Goal: Navigation & Orientation: Find specific page/section

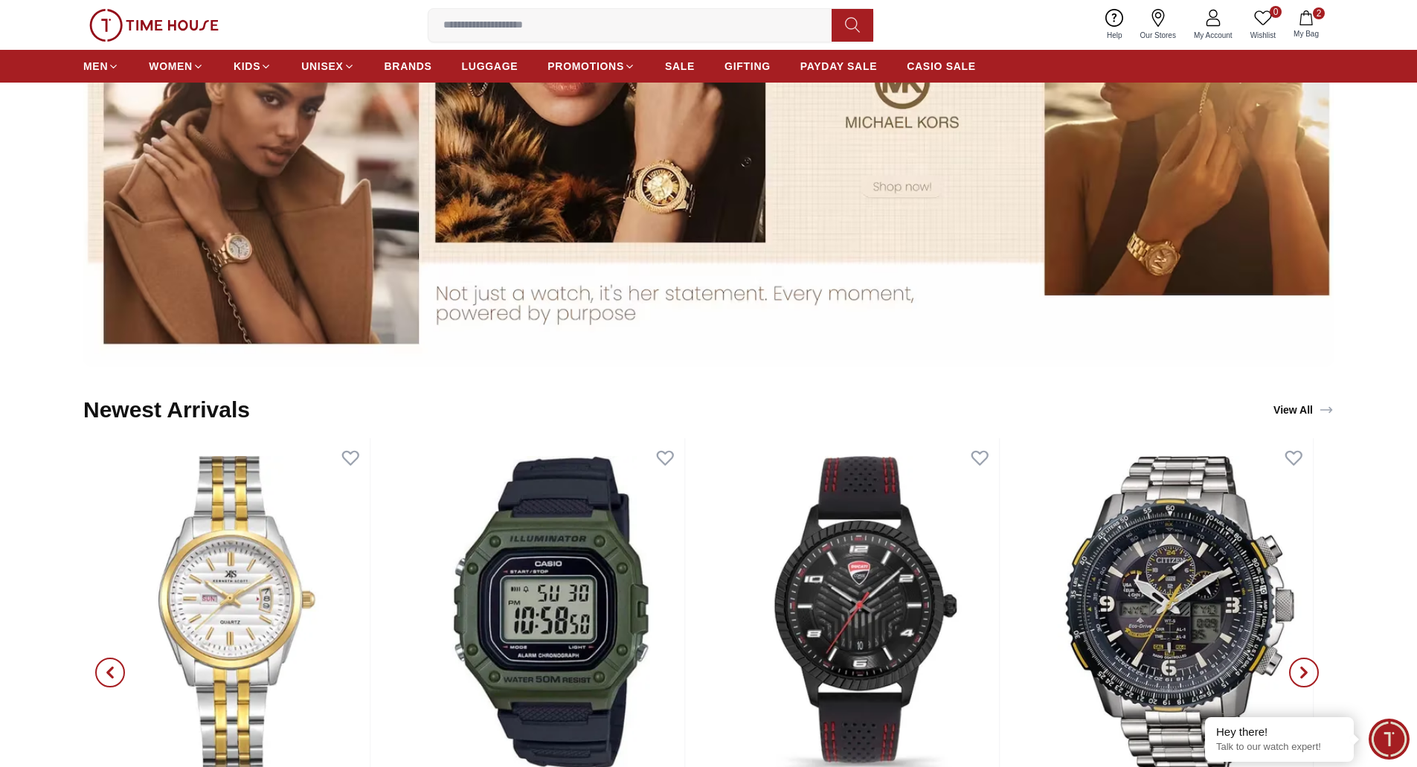
scroll to position [1516, 0]
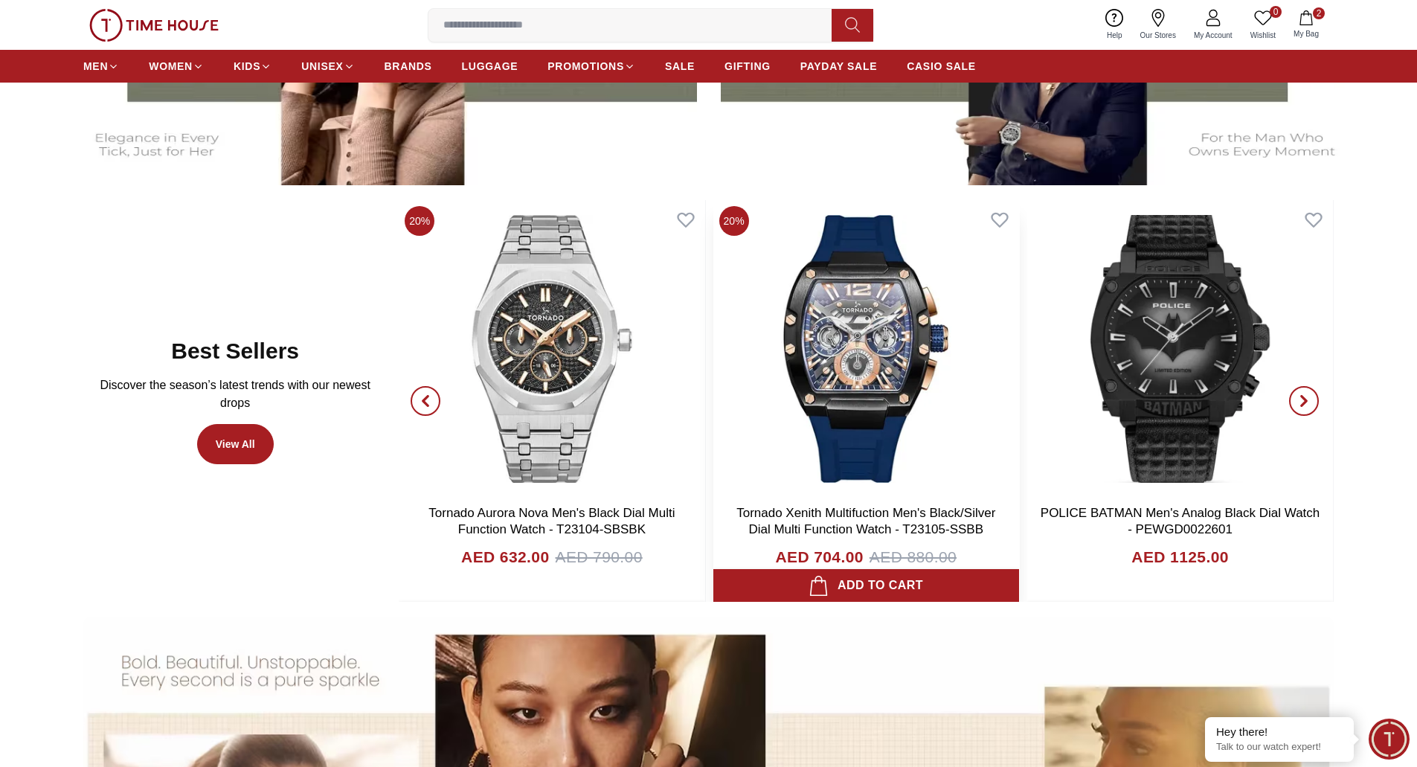
scroll to position [628, 0]
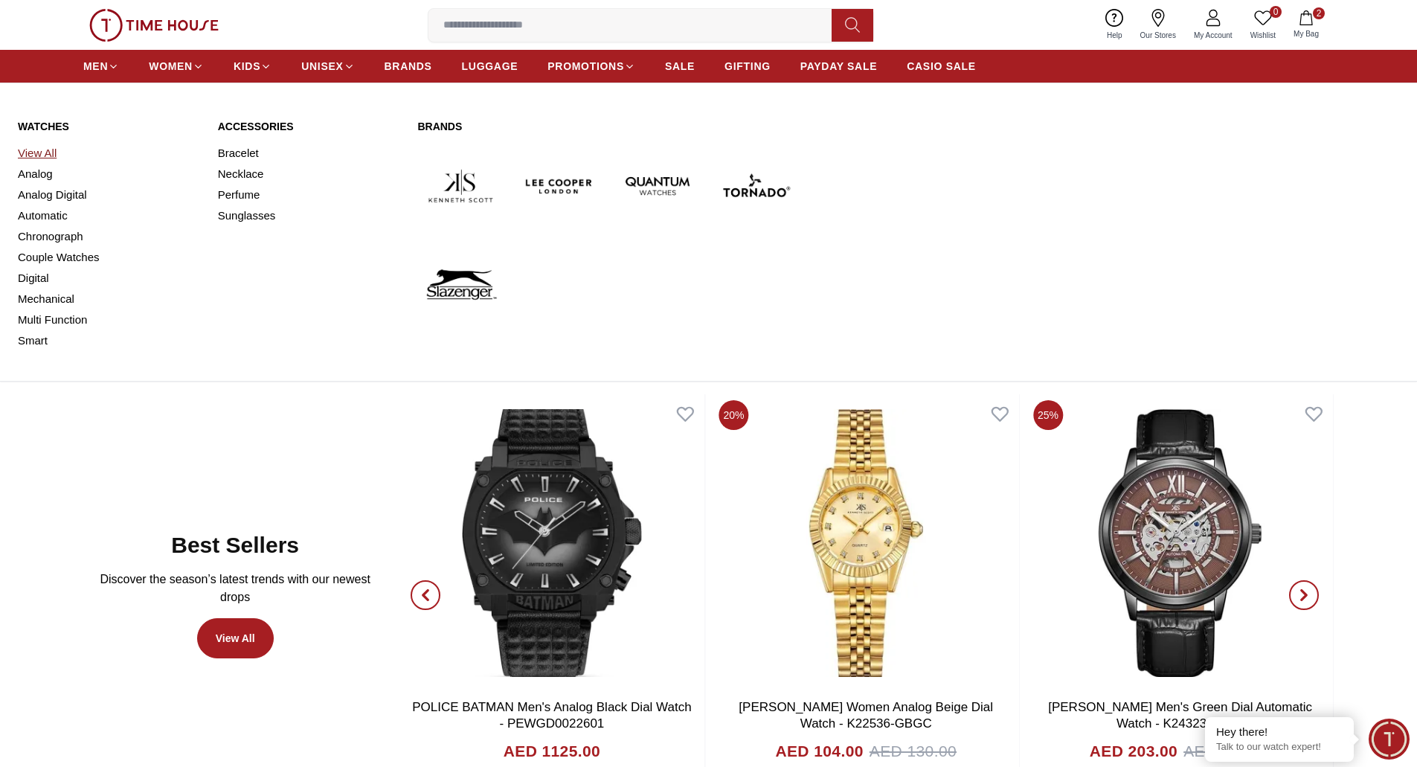
click at [48, 147] on link "View All" at bounding box center [109, 153] width 182 height 21
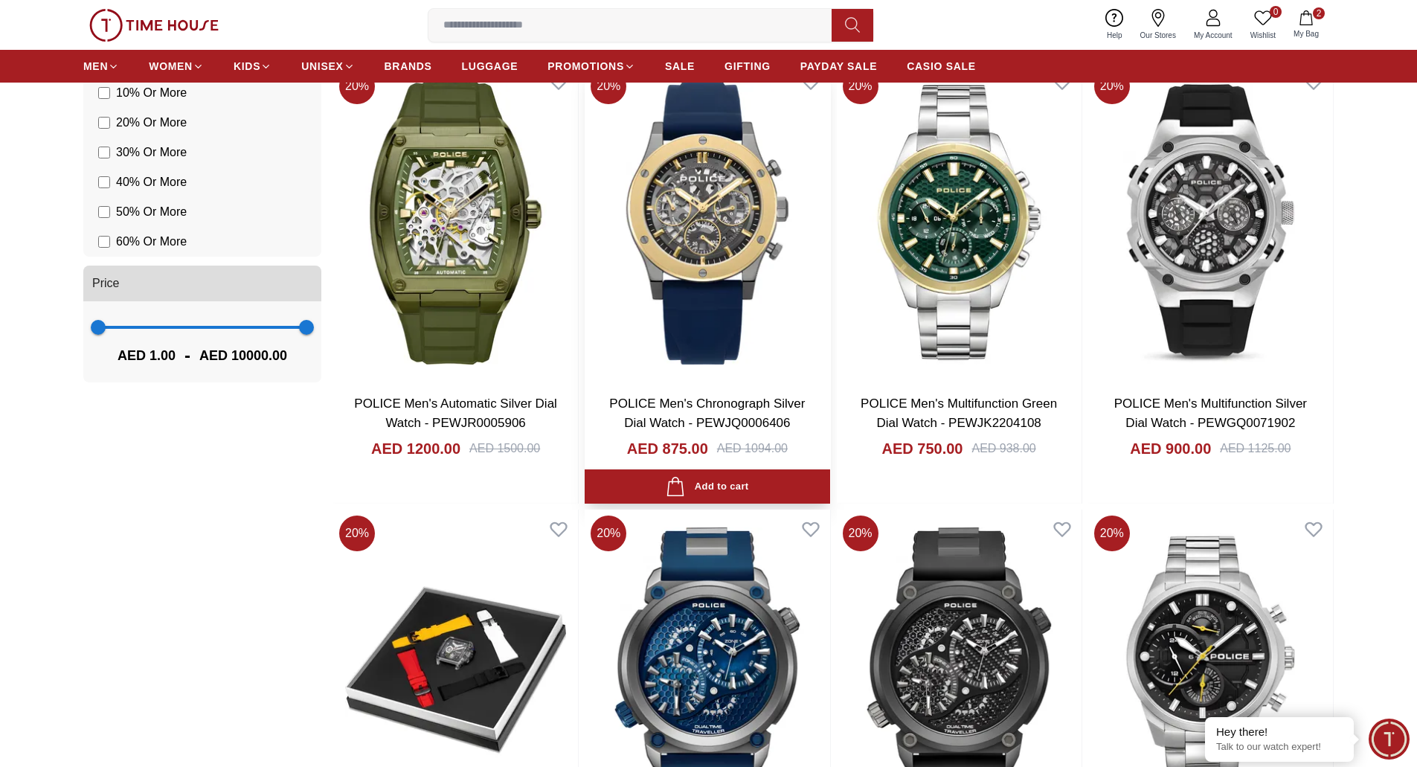
scroll to position [1339, 0]
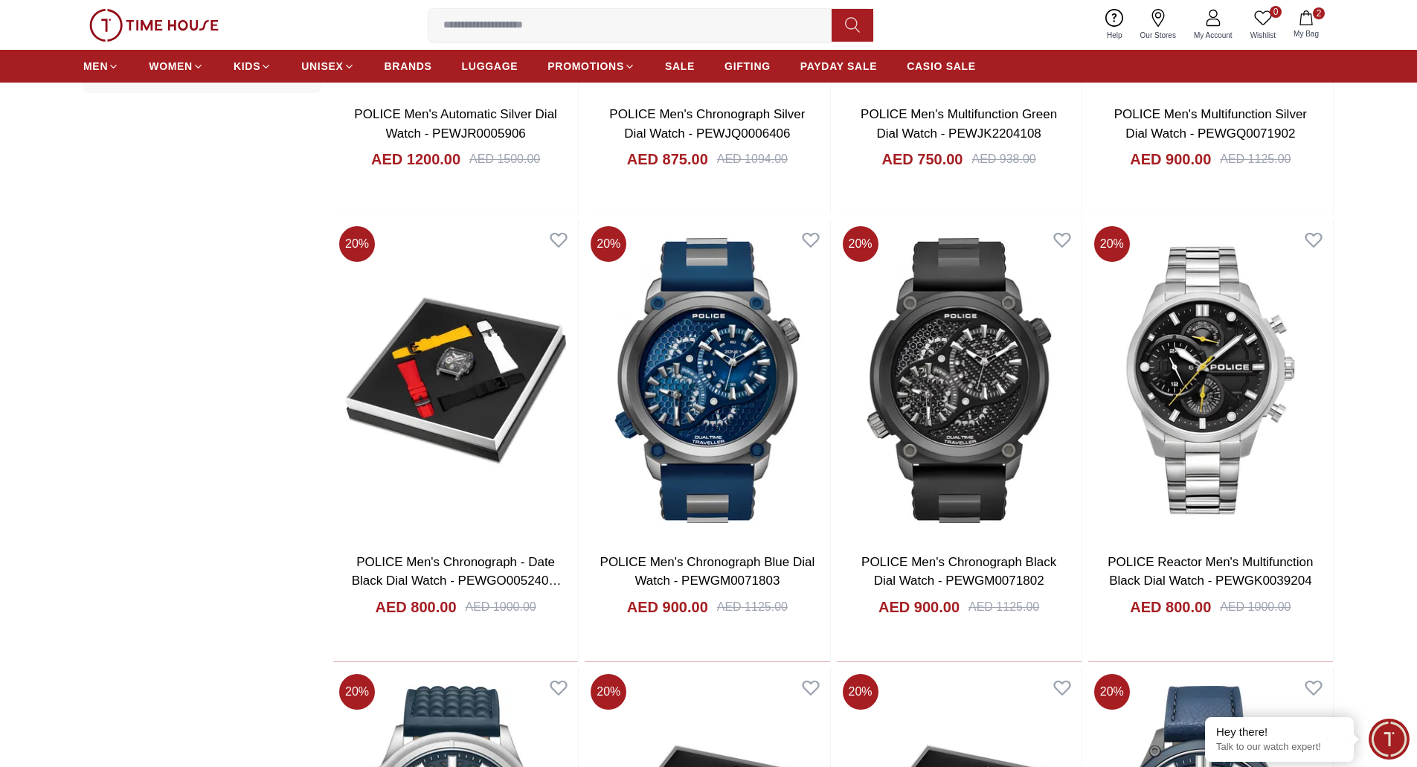
click at [1306, 23] on icon "button" at bounding box center [1306, 17] width 15 height 15
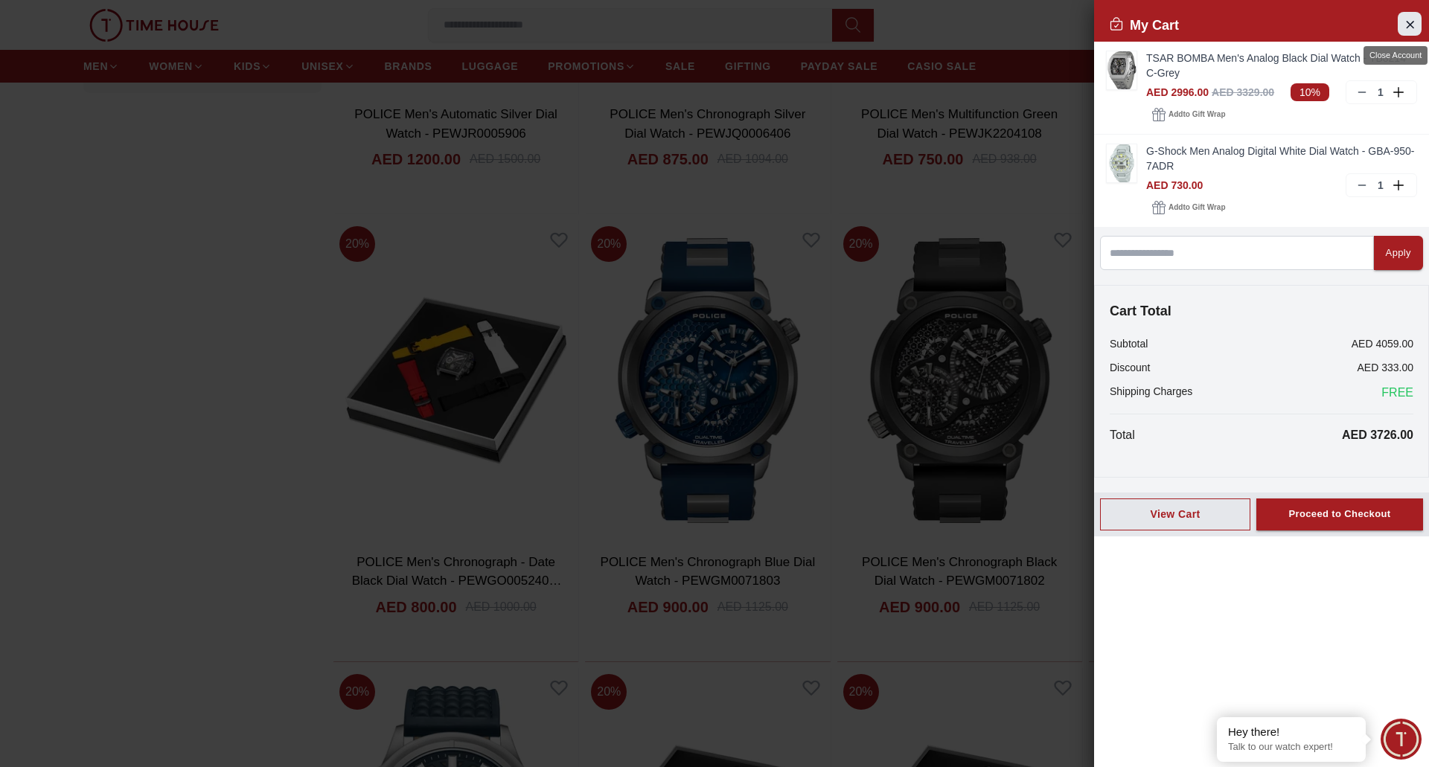
click at [1410, 19] on icon "Close Account" at bounding box center [1409, 24] width 12 height 19
